Goal: Task Accomplishment & Management: Complete application form

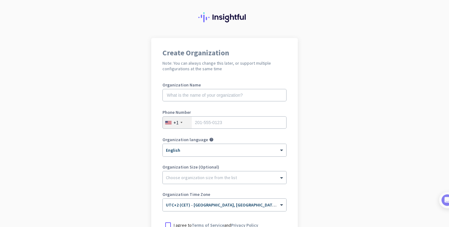
scroll to position [12, 0]
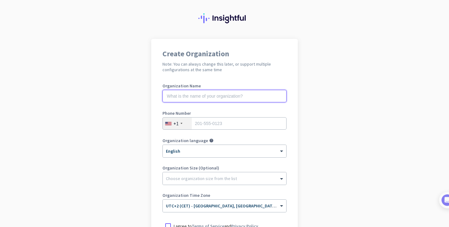
click at [223, 101] on input "text" at bounding box center [224, 96] width 124 height 12
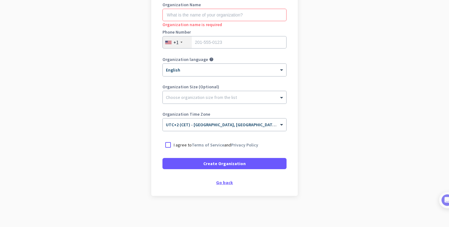
click at [219, 184] on div "Go back" at bounding box center [224, 183] width 124 height 4
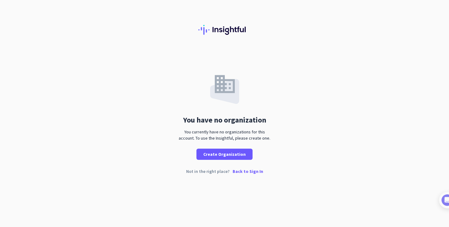
click at [233, 172] on p "Back to Sign In" at bounding box center [247, 171] width 31 height 4
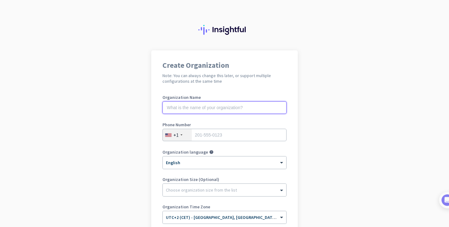
click at [246, 105] on input "text" at bounding box center [224, 108] width 124 height 12
type input "Mercor"
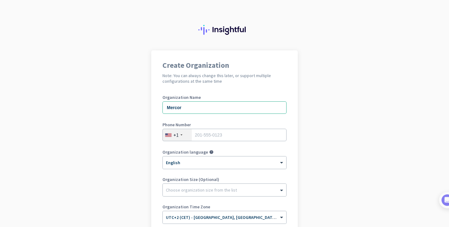
click at [240, 146] on div "Phone Number +1" at bounding box center [224, 135] width 124 height 25
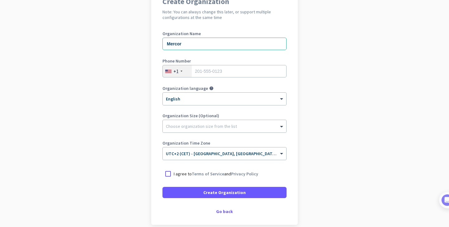
scroll to position [68, 0]
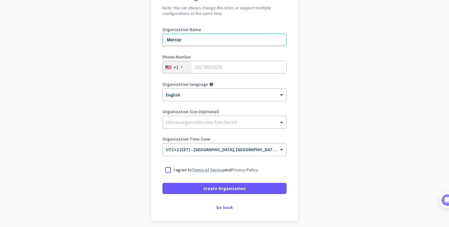
click at [212, 170] on link "Terms of Service" at bounding box center [208, 170] width 32 height 6
click at [165, 168] on div at bounding box center [167, 170] width 11 height 11
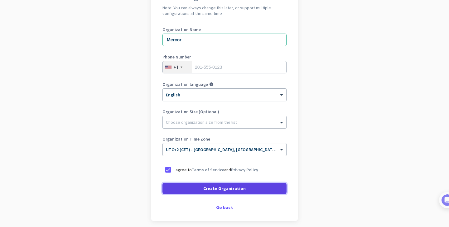
click at [181, 186] on span at bounding box center [224, 188] width 124 height 15
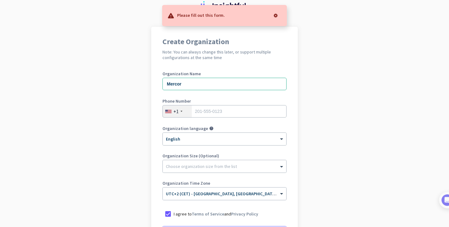
scroll to position [0, 0]
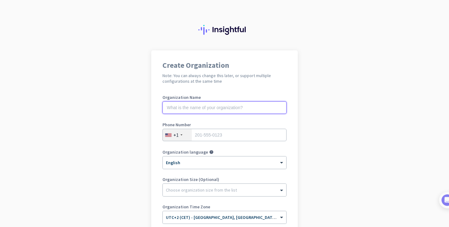
click at [260, 104] on input "text" at bounding box center [224, 108] width 124 height 12
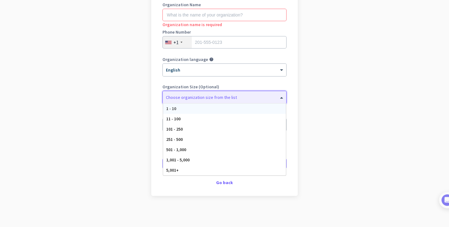
click at [255, 96] on div at bounding box center [224, 96] width 123 height 6
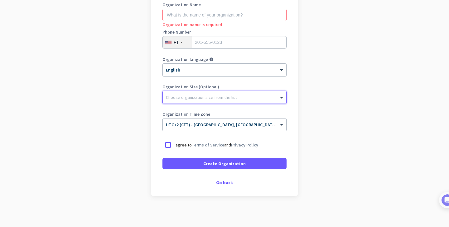
click at [255, 96] on div at bounding box center [224, 96] width 123 height 6
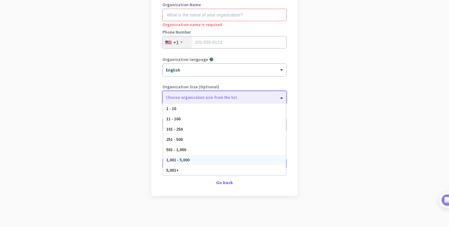
click at [214, 161] on div "1,001 - 5,000" at bounding box center [224, 160] width 123 height 10
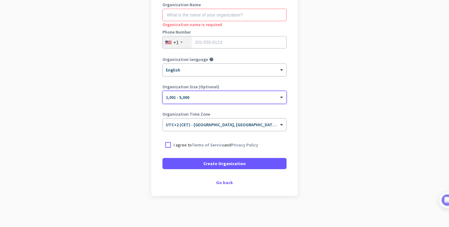
click at [216, 71] on div "× English" at bounding box center [221, 70] width 116 height 5
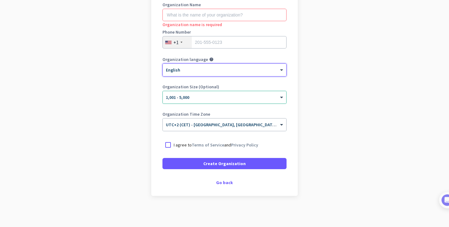
click at [216, 71] on div "× English" at bounding box center [221, 70] width 116 height 5
click at [216, 50] on div "Phone Number +1" at bounding box center [224, 42] width 124 height 25
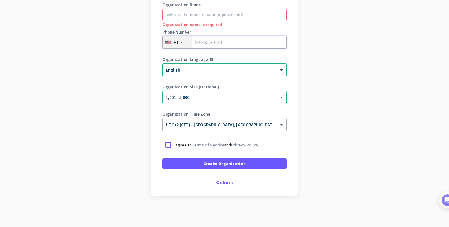
click at [214, 44] on input "tel" at bounding box center [224, 42] width 124 height 12
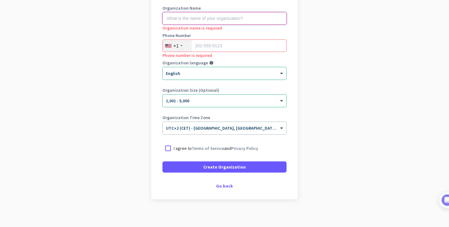
click at [180, 17] on input "text" at bounding box center [224, 18] width 124 height 12
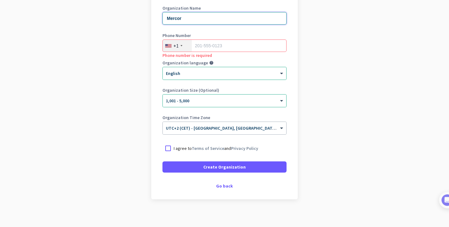
type input "Mercor"
click at [203, 40] on input "tel" at bounding box center [224, 46] width 124 height 12
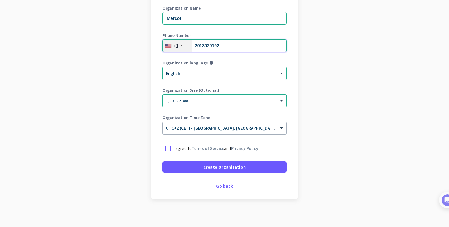
type input "2013020192"
click at [187, 149] on p "I agree to Terms of Service and Privacy Policy" at bounding box center [216, 148] width 84 height 6
click at [0, 0] on input "I agree to Terms of Service and Privacy Policy" at bounding box center [0, 0] width 0 height 0
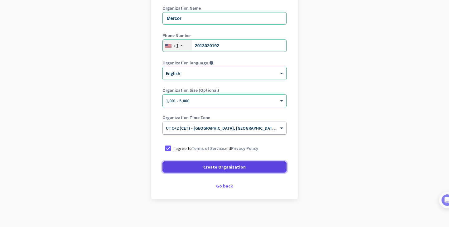
click at [196, 174] on span at bounding box center [224, 167] width 124 height 15
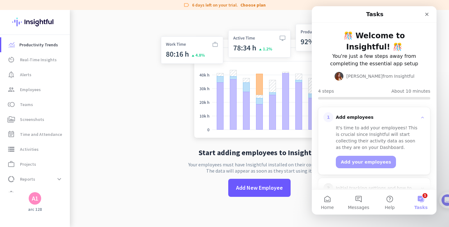
click at [150, 93] on app-no-employees "Start adding employees to Insightful Your employees must have Insightful instal…" at bounding box center [259, 113] width 379 height 227
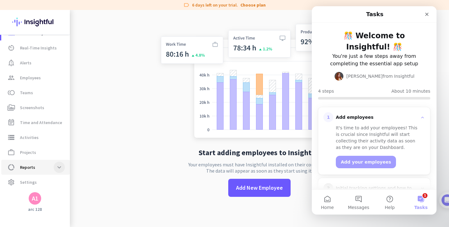
click at [57, 171] on span at bounding box center [59, 167] width 11 height 11
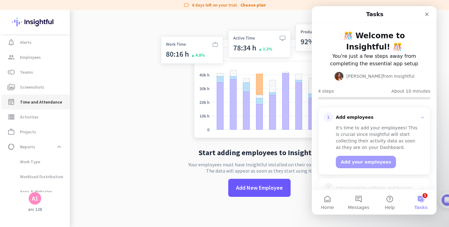
scroll to position [0, 0]
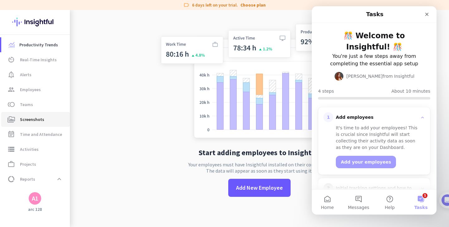
click at [30, 114] on link "perm_media Screenshots" at bounding box center [35, 119] width 69 height 15
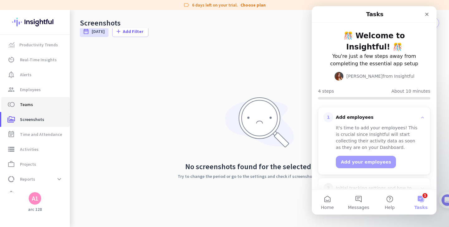
scroll to position [14, 0]
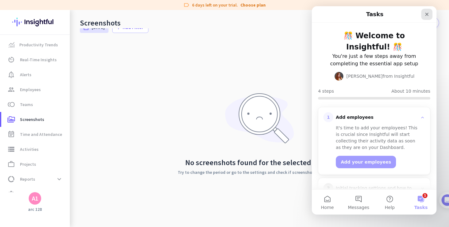
click at [423, 13] on div "Close" at bounding box center [426, 14] width 11 height 11
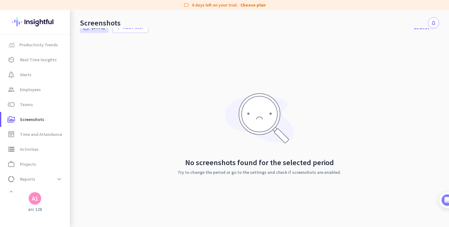
scroll to position [0, 0]
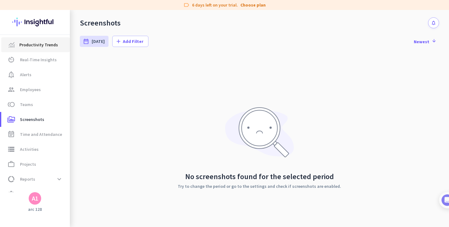
click at [25, 39] on link "Productivity Trends" at bounding box center [35, 44] width 69 height 15
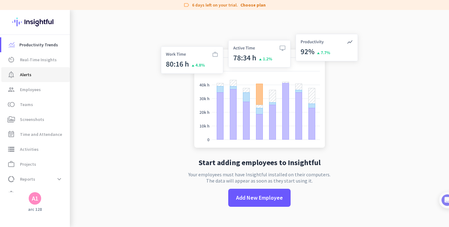
click at [23, 72] on span "Alerts" at bounding box center [26, 74] width 12 height 7
click at [23, 59] on span "Real-Time Insights" at bounding box center [38, 59] width 37 height 7
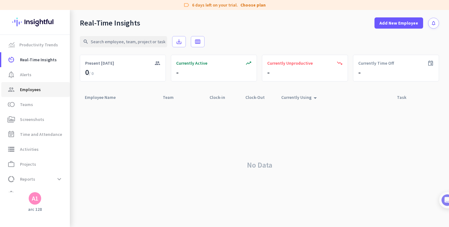
click at [21, 91] on span "Employees" at bounding box center [30, 89] width 21 height 7
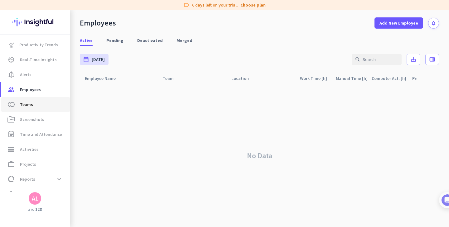
click at [24, 109] on link "toll Teams" at bounding box center [35, 104] width 69 height 15
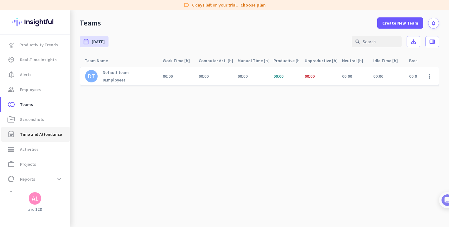
click at [21, 133] on span "Time and Attendance" at bounding box center [41, 134] width 42 height 7
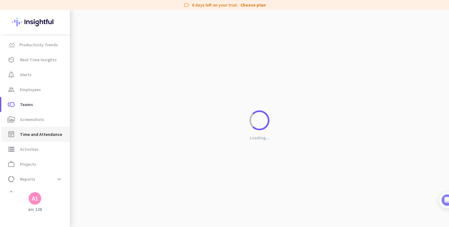
scroll to position [12, 0]
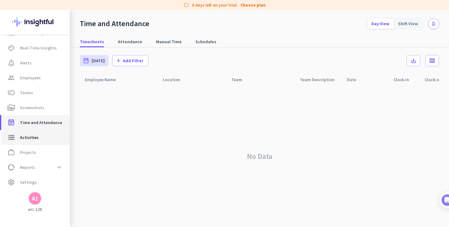
click at [21, 134] on span "Activities" at bounding box center [29, 137] width 19 height 7
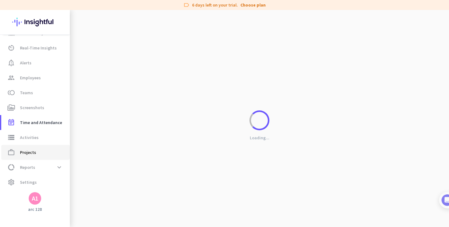
click at [20, 154] on span "Projects" at bounding box center [28, 152] width 16 height 7
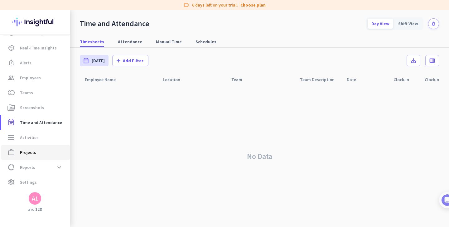
type input "[DATE] - [DATE]"
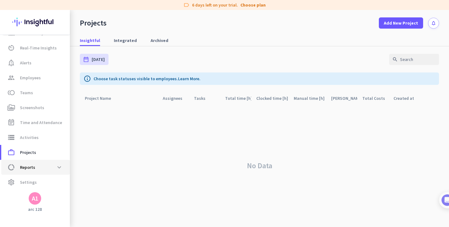
click at [21, 172] on span "data_usage Reports expand_more" at bounding box center [35, 167] width 59 height 11
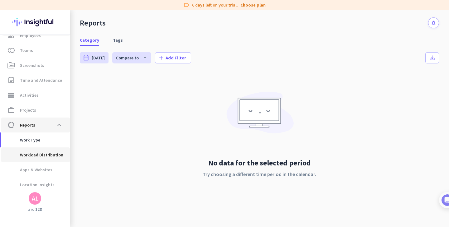
scroll to position [72, 0]
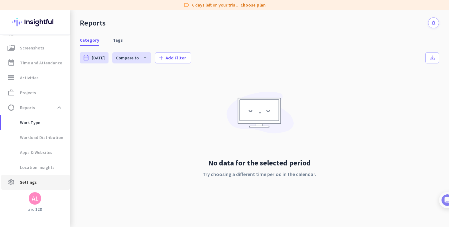
click at [26, 186] on link "settings Settings" at bounding box center [35, 182] width 69 height 15
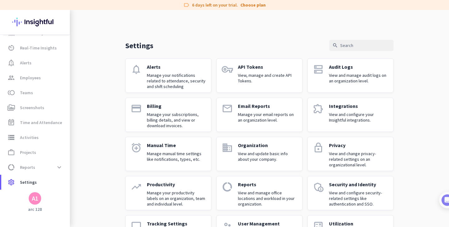
click at [22, 24] on img at bounding box center [34, 22] width 45 height 24
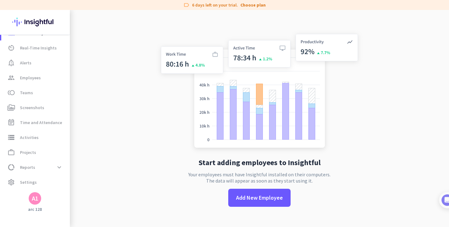
click at [22, 24] on img at bounding box center [34, 22] width 45 height 24
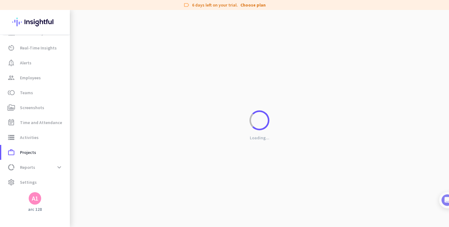
scroll to position [12, 0]
